Goal: Use online tool/utility: Utilize a website feature to perform a specific function

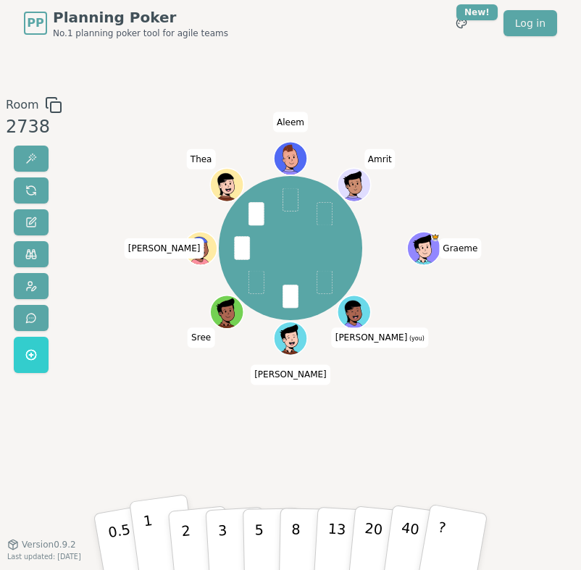
click at [161, 545] on button "1" at bounding box center [164, 541] width 70 height 94
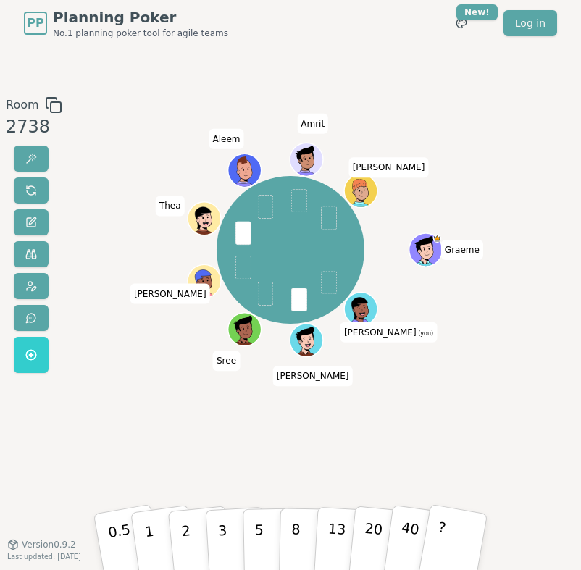
click at [196, 437] on div "[PERSON_NAME] (you) [PERSON_NAME] [PERSON_NAME] [PERSON_NAME] Amrit [PERSON_NAM…" at bounding box center [290, 295] width 307 height 399
click at [230, 526] on button "3" at bounding box center [236, 541] width 63 height 90
click at [198, 527] on button "2" at bounding box center [200, 541] width 66 height 92
click at [196, 538] on button "2" at bounding box center [200, 541] width 66 height 92
click at [154, 546] on button "1" at bounding box center [164, 541] width 70 height 94
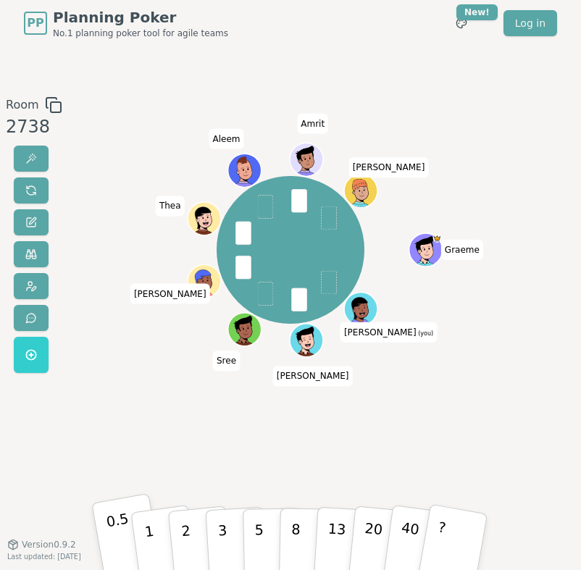
click at [119, 540] on p "0.5" at bounding box center [121, 542] width 33 height 67
click at [194, 534] on button "2" at bounding box center [200, 541] width 66 height 92
click at [207, 438] on div "[PERSON_NAME] (you) [PERSON_NAME] [PERSON_NAME] [PERSON_NAME] Amrit [PERSON_NAM…" at bounding box center [290, 295] width 307 height 399
click at [199, 469] on div "[PERSON_NAME] (you) [PERSON_NAME] [PERSON_NAME] [PERSON_NAME] Amrit [PERSON_NAM…" at bounding box center [290, 295] width 307 height 399
click at [160, 538] on button "1" at bounding box center [164, 541] width 70 height 94
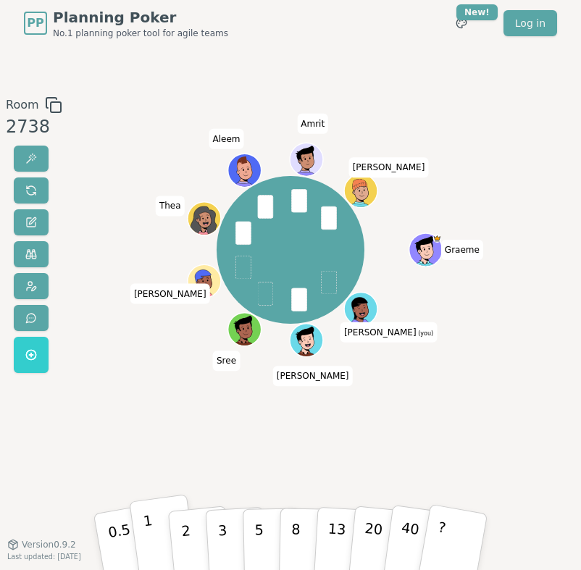
click at [160, 541] on button "1" at bounding box center [164, 541] width 70 height 94
